Goal: Task Accomplishment & Management: Manage account settings

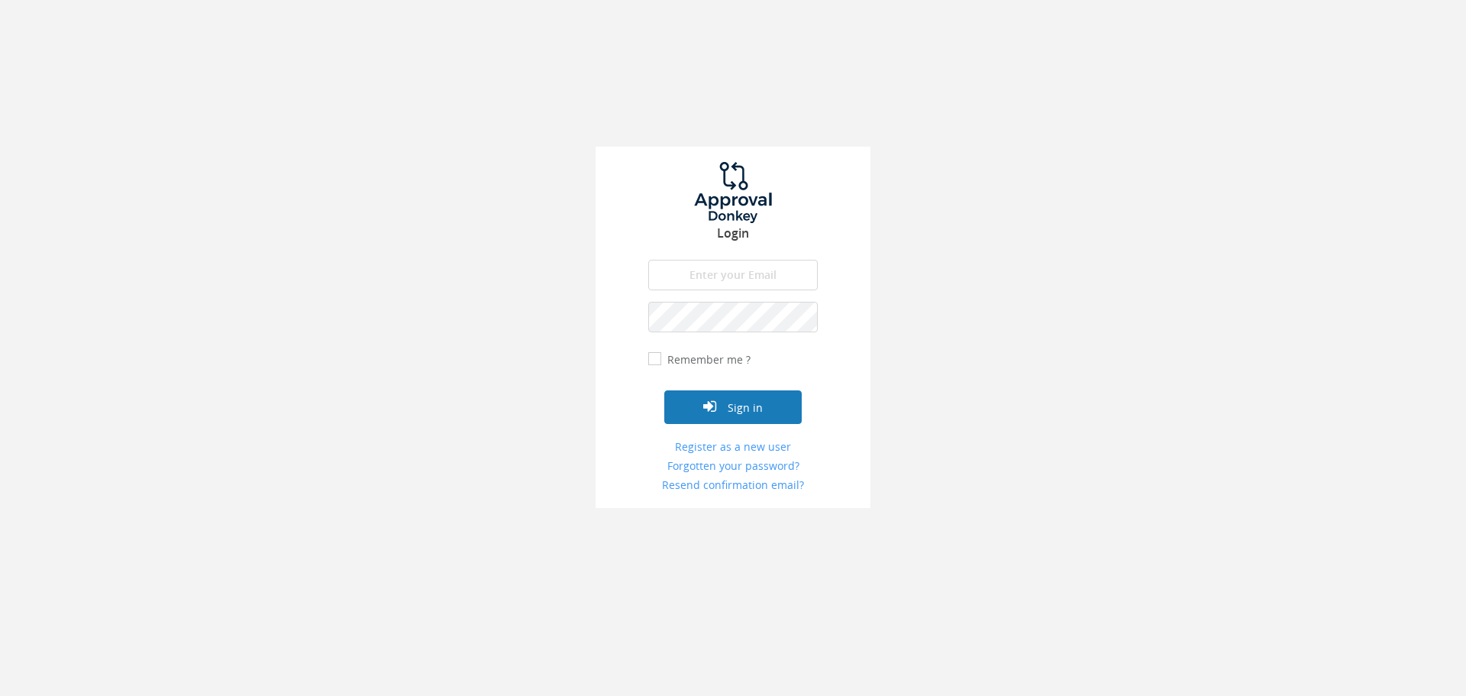
type input "[EMAIL_ADDRESS][DOMAIN_NAME]"
click at [751, 402] on button "Sign in" at bounding box center [732, 407] width 137 height 34
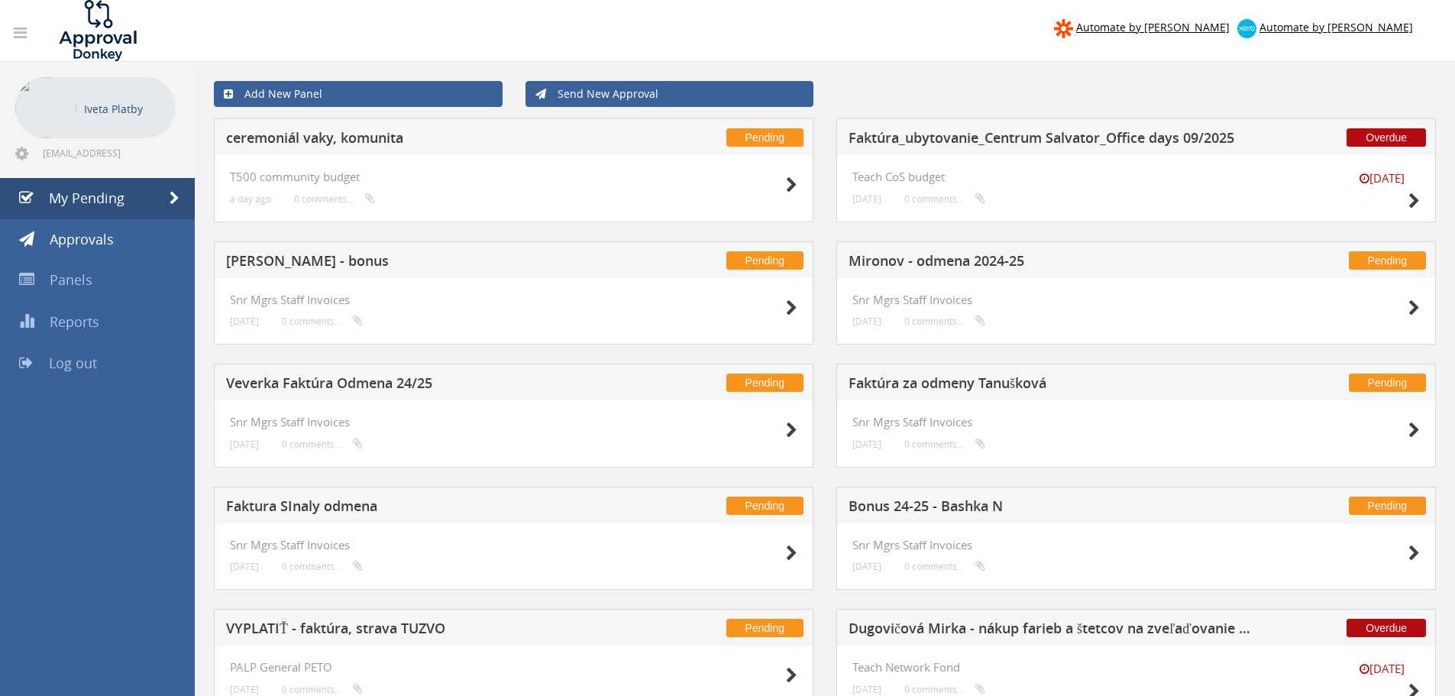
click at [89, 366] on span "Log out" at bounding box center [73, 363] width 48 height 18
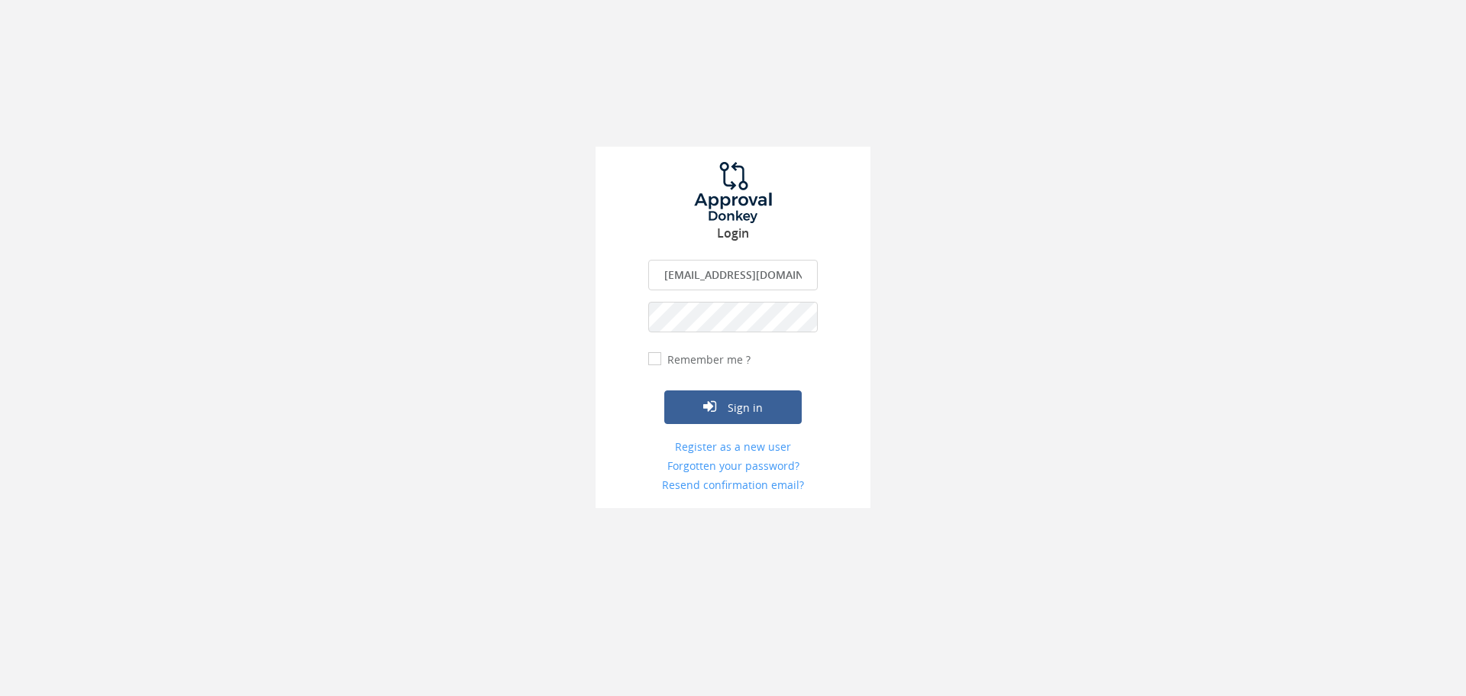
click at [741, 270] on input "[EMAIL_ADDRESS][DOMAIN_NAME]" at bounding box center [733, 275] width 170 height 31
click at [738, 397] on button "Sign in" at bounding box center [732, 407] width 137 height 34
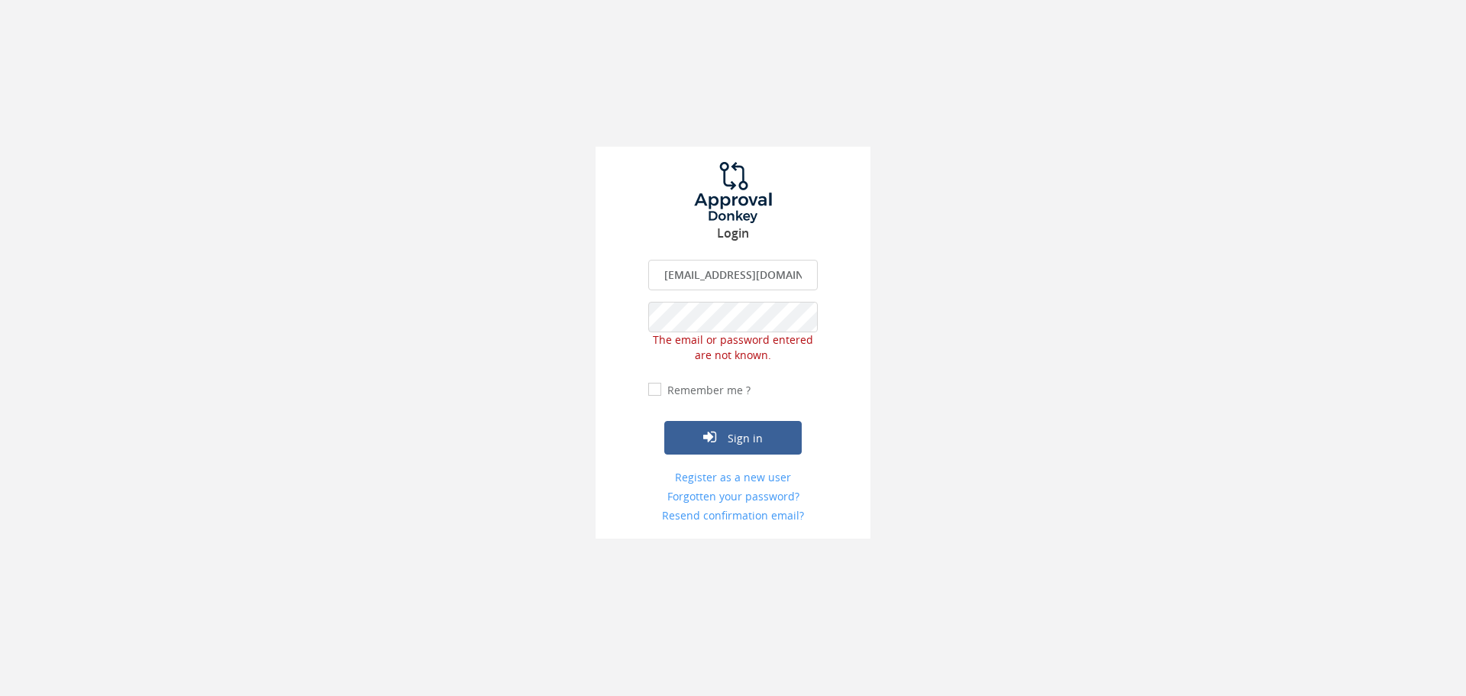
click at [741, 264] on input "[EMAIL_ADDRESS][DOMAIN_NAME]" at bounding box center [733, 275] width 170 height 31
click at [767, 276] on input "[EMAIL_ADDRESS][DOMAIN_NAME]" at bounding box center [733, 275] width 170 height 31
type input "[EMAIL_ADDRESS][DOMAIN_NAME]"
click at [731, 444] on button "Sign in" at bounding box center [732, 438] width 137 height 34
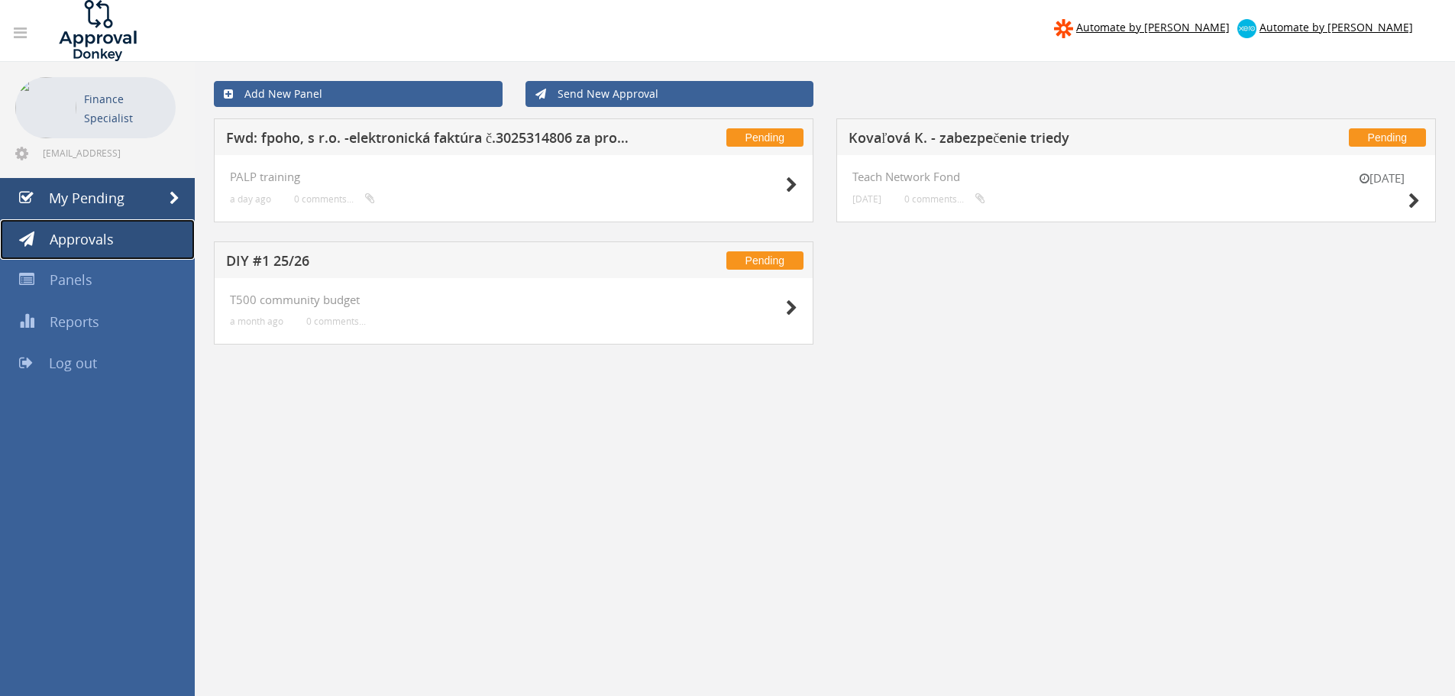
click at [98, 239] on span "Approvals" at bounding box center [82, 239] width 64 height 18
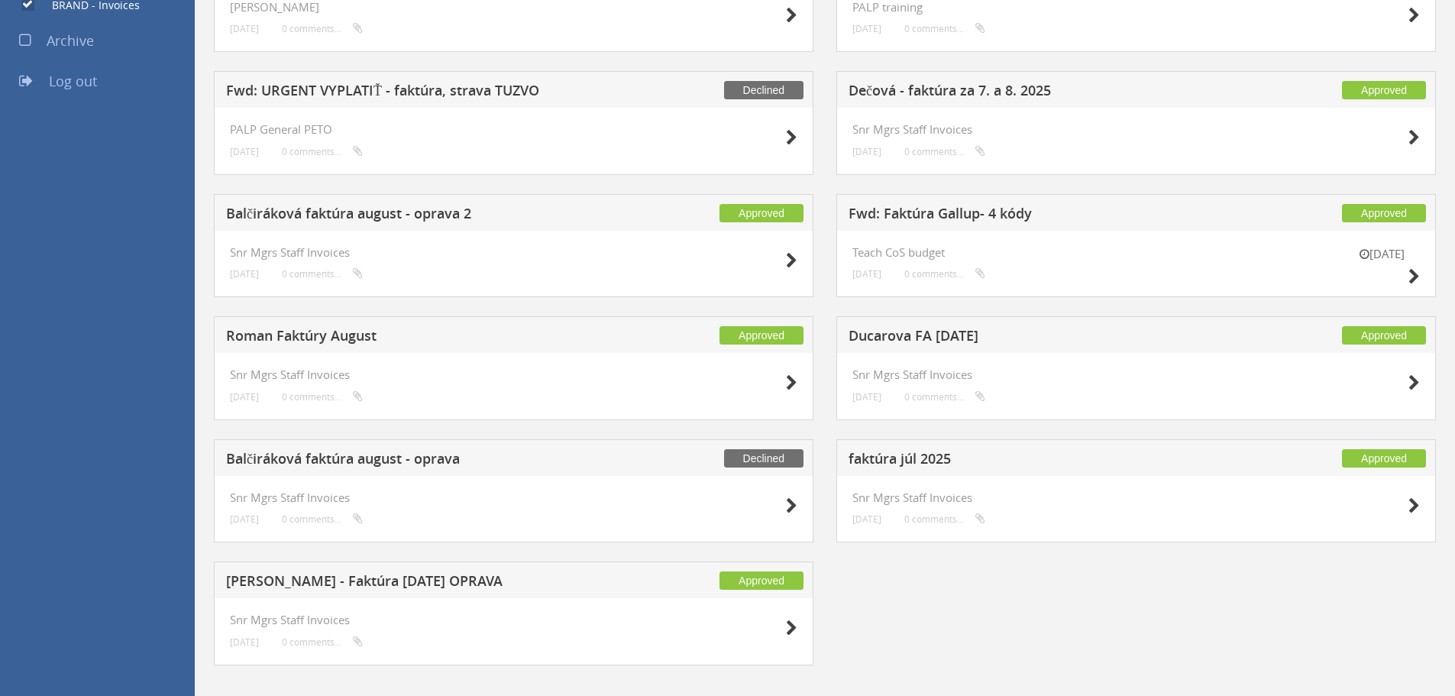
scroll to position [1047, 0]
